Goal: Task Accomplishment & Management: Use online tool/utility

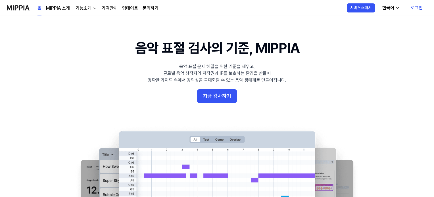
click at [418, 8] on link "로그인" at bounding box center [416, 8] width 21 height 16
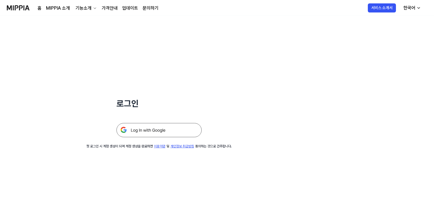
click at [143, 131] on img at bounding box center [158, 130] width 85 height 14
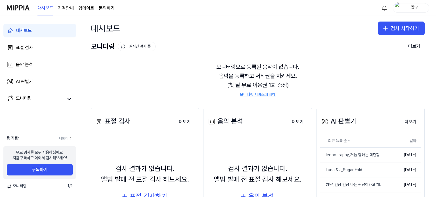
click at [24, 8] on img at bounding box center [18, 8] width 23 height 16
click at [70, 8] on page\) "가격안내" at bounding box center [66, 8] width 16 height 7
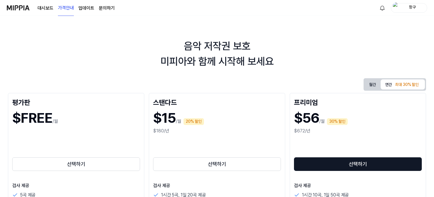
click at [89, 9] on link "업데이트" at bounding box center [86, 8] width 16 height 7
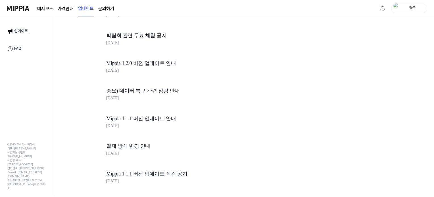
scroll to position [655, 0]
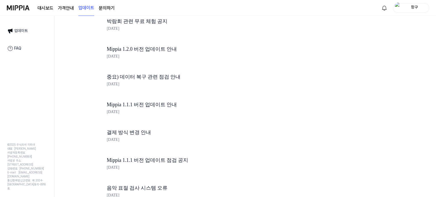
click at [108, 11] on link "문의하기" at bounding box center [107, 8] width 16 height 7
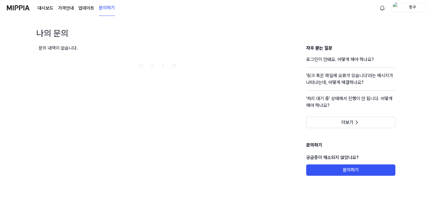
click at [86, 8] on link "업데이트" at bounding box center [86, 8] width 16 height 7
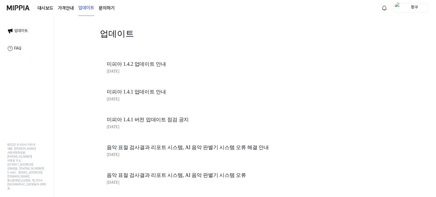
click at [49, 8] on link "대시보드" at bounding box center [45, 8] width 16 height 7
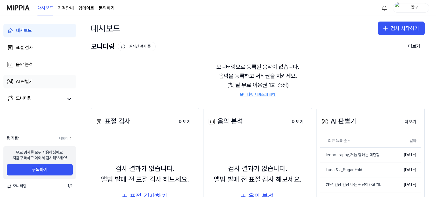
click at [35, 80] on link "AI 판별기" at bounding box center [39, 82] width 73 height 14
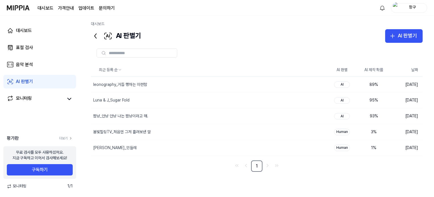
scroll to position [0, 0]
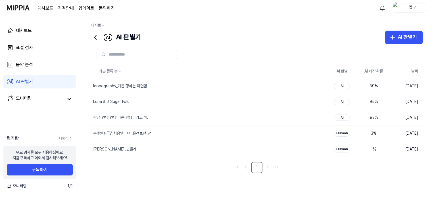
click at [299, 173] on div "최근 등록 순 AI 판별 AI 제작 확률 날짜 leonography_거듭 행하는 미련함 삭제 AI 89 % [DATE] Luna & J_Sug…" at bounding box center [256, 129] width 331 height 128
click at [293, 172] on nav "1" at bounding box center [256, 167] width 331 height 11
click at [271, 17] on div "대시보드 AI 판별기 AI 판별기 표절 검사 음악 분석 AI 판별기 최근 등록 순 AI 판별 AI 제작 확률 날짜 leonography_거듭 …" at bounding box center [256, 106] width 354 height 181
click at [258, 33] on div "AI 판별기 AI 판별기" at bounding box center [256, 38] width 331 height 14
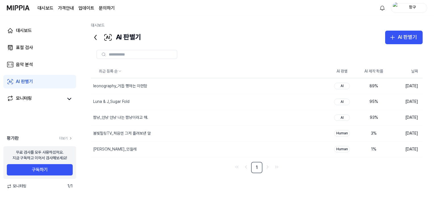
click at [206, 31] on div "AI 판별기 AI 판별기" at bounding box center [256, 38] width 331 height 14
click at [197, 30] on div "대시보드" at bounding box center [256, 27] width 331 height 8
